Goal: Information Seeking & Learning: Learn about a topic

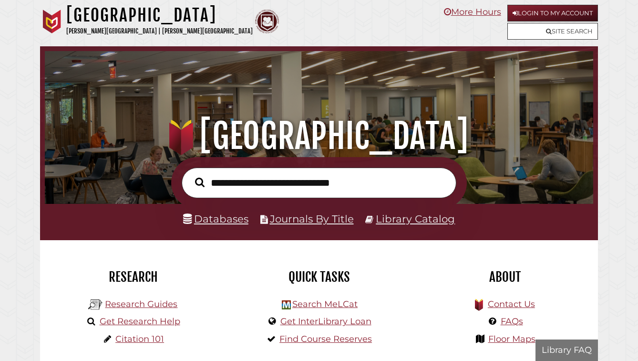
scroll to position [181, 544]
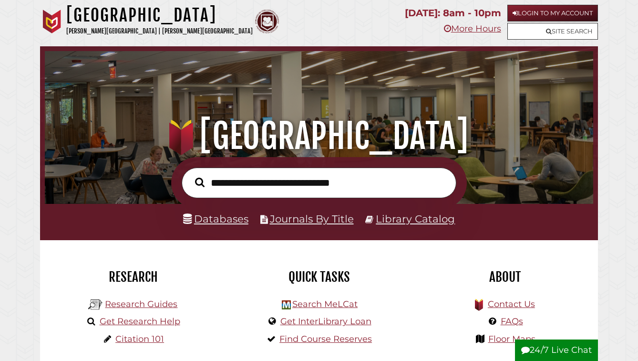
click at [231, 195] on input "text" at bounding box center [319, 182] width 275 height 31
type input "**********"
click at [190, 175] on button "Search" at bounding box center [199, 182] width 19 height 15
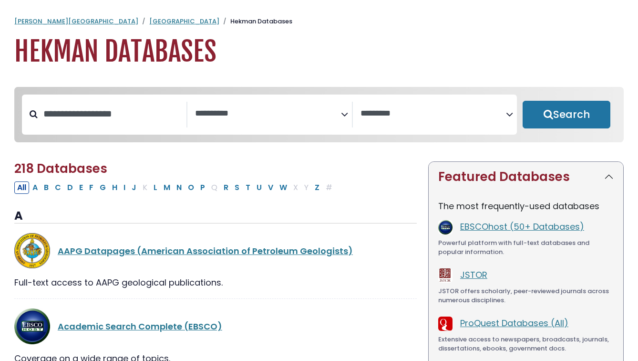
select select "Database Subject Filter"
select select "Database Vendors Filter"
click at [86, 194] on button "E" at bounding box center [81, 187] width 10 height 12
select select "Database Subject Filter"
select select "Database Vendors Filter"
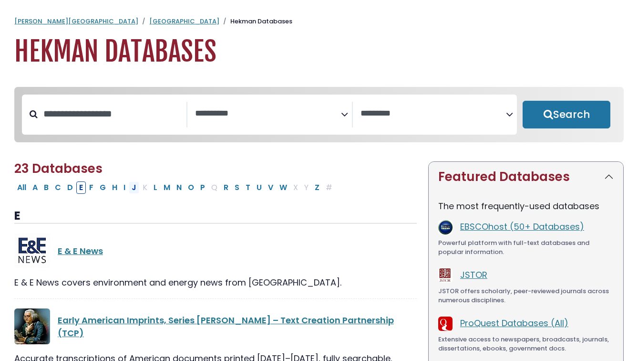
click at [139, 194] on button "J" at bounding box center [134, 187] width 10 height 12
select select "Database Subject Filter"
select select "Database Vendors Filter"
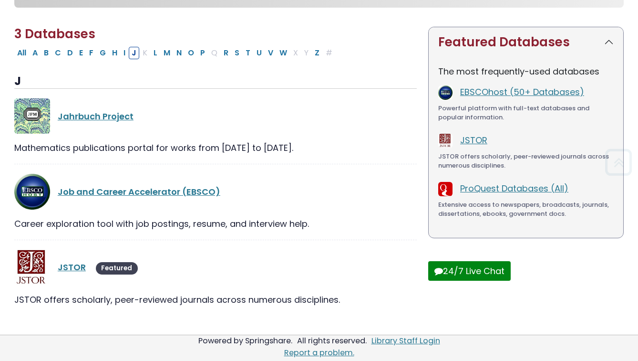
scroll to position [274, 0]
click at [86, 261] on link "JSTOR" at bounding box center [72, 267] width 28 height 12
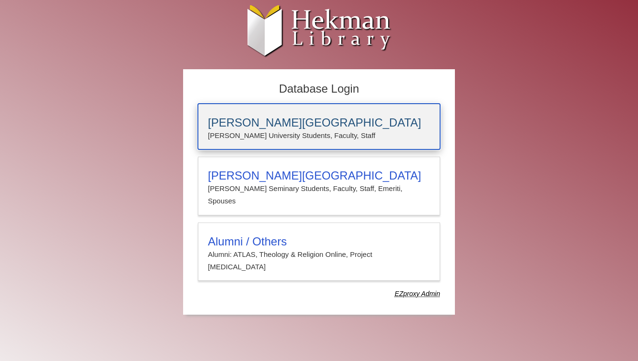
click at [255, 123] on h3 "[PERSON_NAME][GEOGRAPHIC_DATA]" at bounding box center [319, 122] width 222 height 13
